Goal: Find specific page/section: Find specific page/section

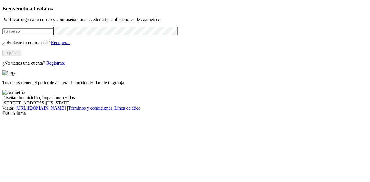
type input "[PERSON_NAME][EMAIL_ADDRESS][DOMAIN_NAME]"
click at [21, 56] on button "Ingresar" at bounding box center [11, 53] width 19 height 6
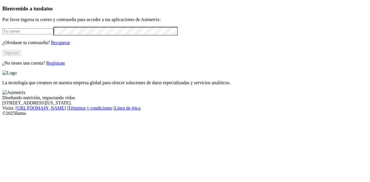
type input "[PERSON_NAME][EMAIL_ADDRESS][DOMAIN_NAME]"
click at [21, 56] on button "Ingresar" at bounding box center [11, 53] width 19 height 6
